Goal: Information Seeking & Learning: Learn about a topic

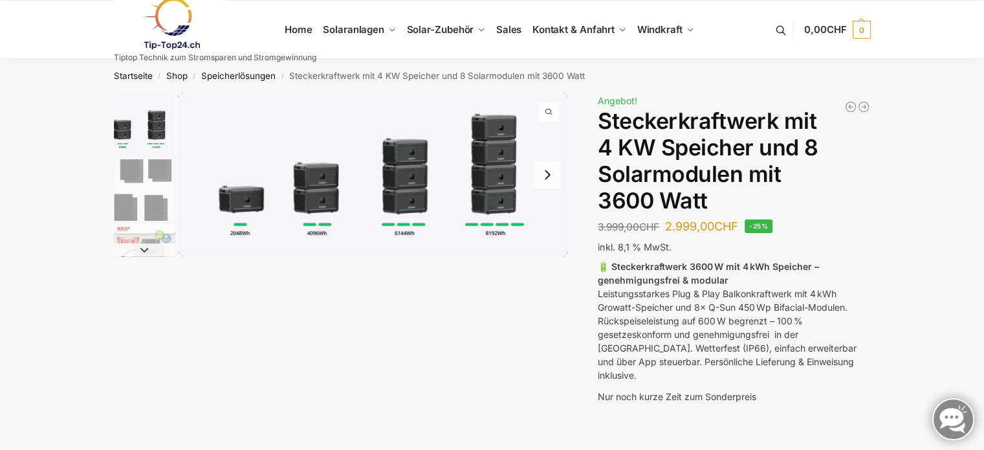
click at [234, 212] on img "1 / 9" at bounding box center [374, 175] width 390 height 164
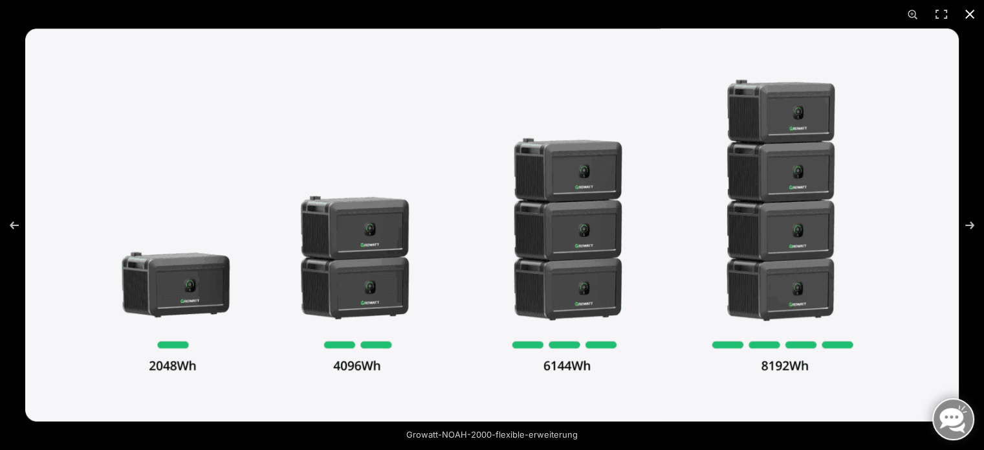
click at [968, 17] on button "Close (Esc)" at bounding box center [970, 14] width 28 height 28
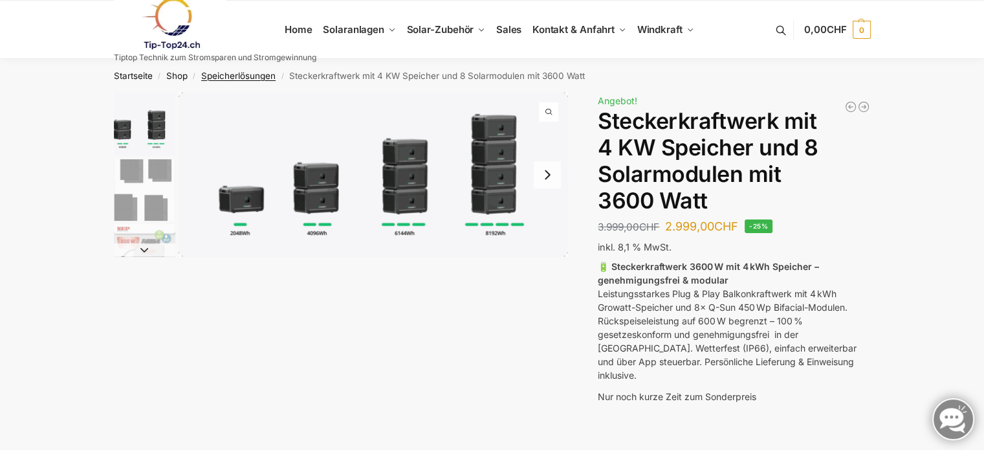
click at [238, 77] on link "Speicherlösungen" at bounding box center [238, 76] width 74 height 10
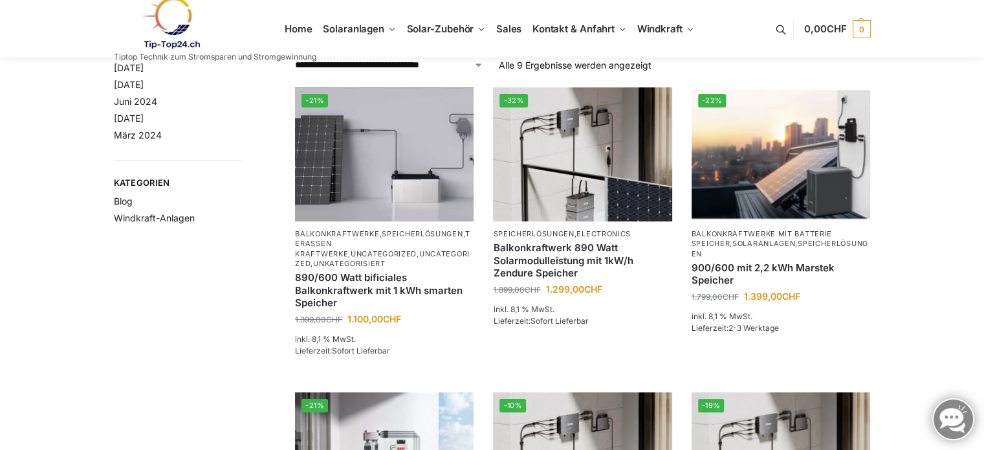
scroll to position [65, 0]
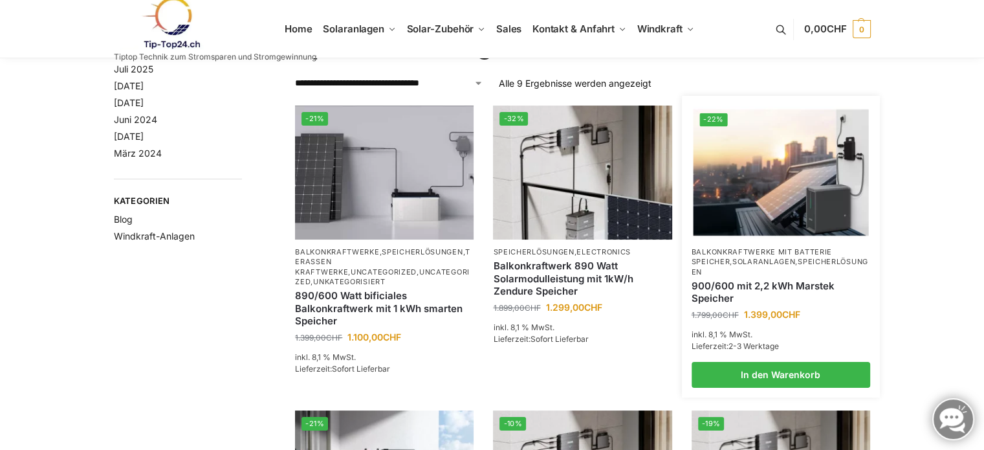
click at [739, 201] on img at bounding box center [780, 172] width 175 height 131
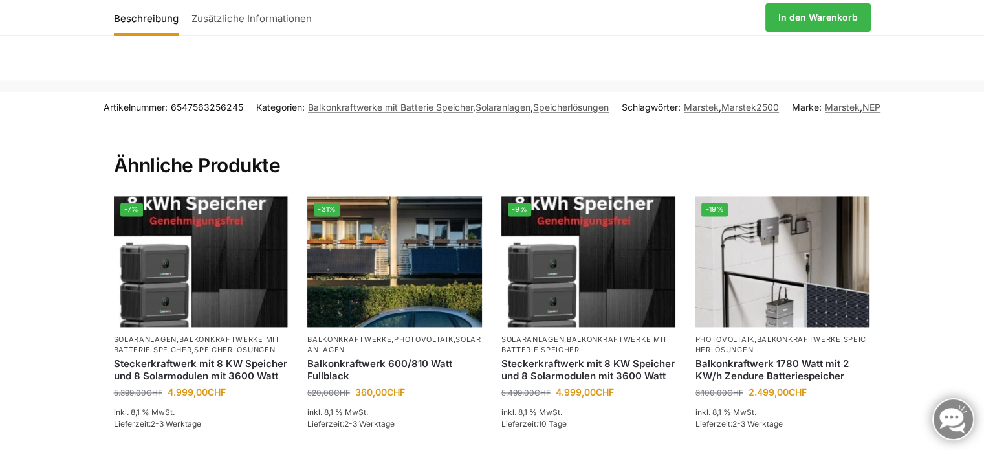
scroll to position [1812, 0]
